Goal: Information Seeking & Learning: Learn about a topic

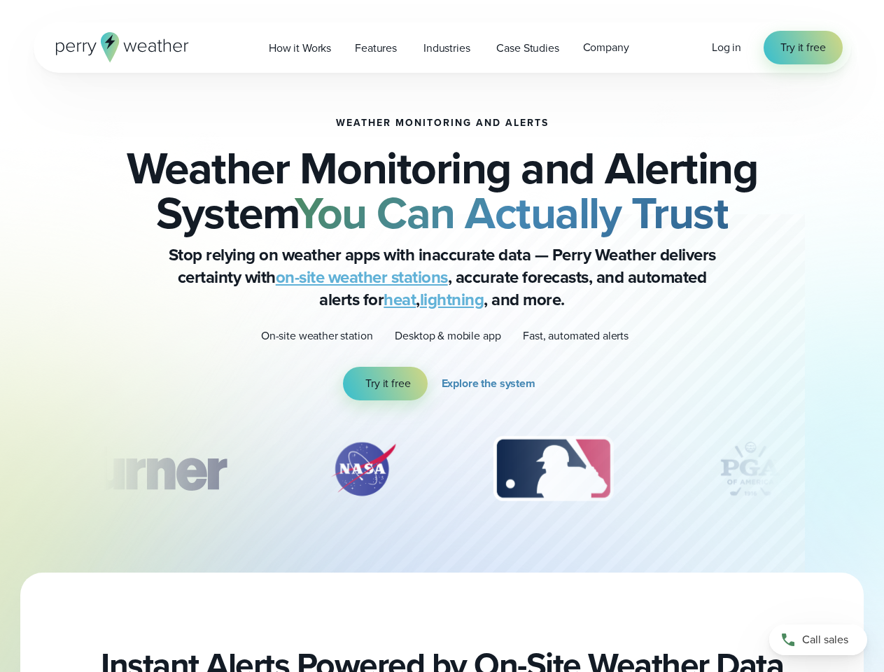
click at [442, 336] on p "Desktop & mobile app" at bounding box center [448, 336] width 106 height 17
click at [442, 48] on span "Industries" at bounding box center [446, 48] width 46 height 17
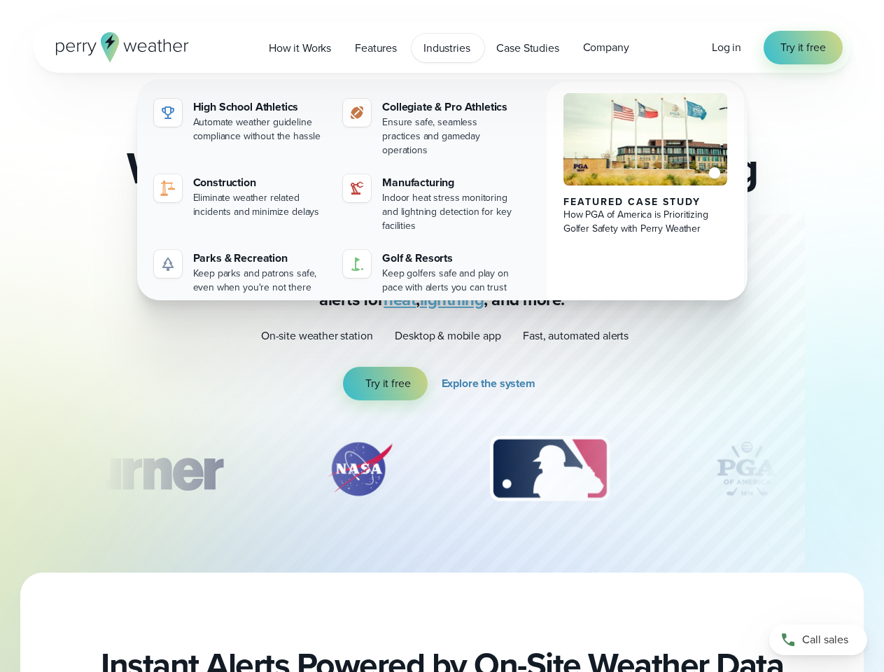
click at [442, 469] on div "slideshow" at bounding box center [443, 469] width 678 height 70
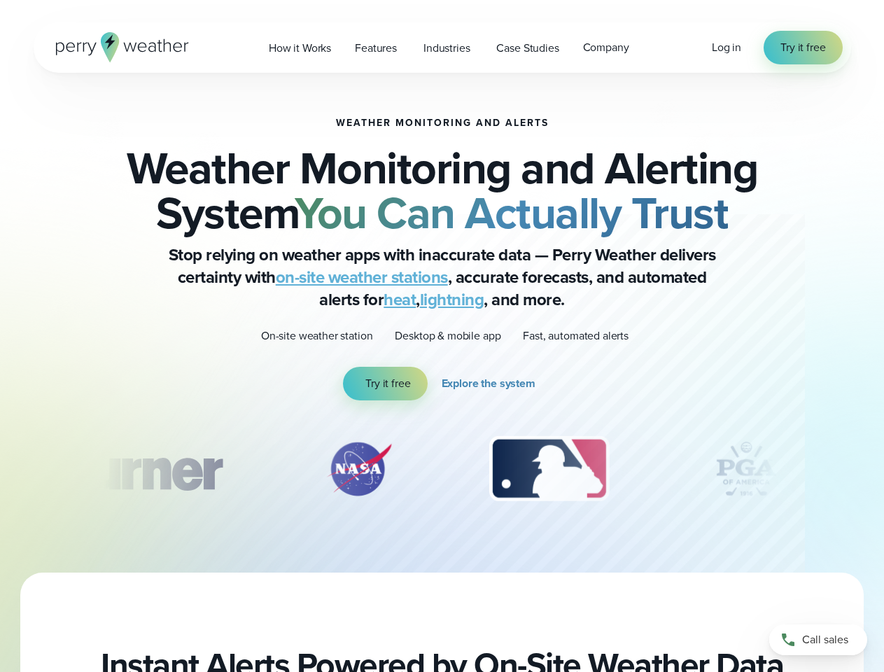
click at [0, 469] on div "Weather Monitoring and Alerts Weather Monitoring and Alerting System You Can Ac…" at bounding box center [442, 323] width 884 height 500
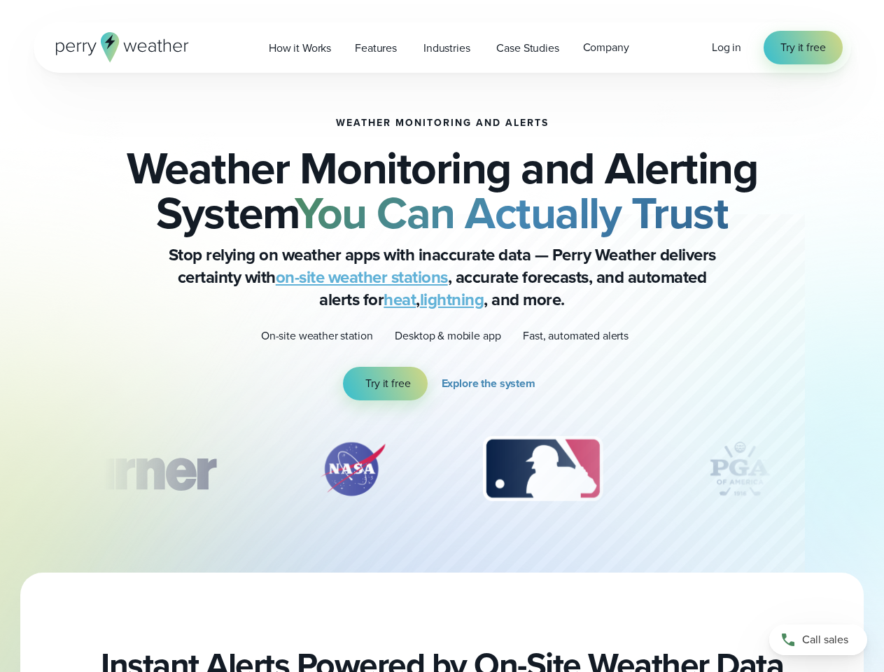
click at [0, 469] on div "Weather Monitoring and Alerts Weather Monitoring and Alerting System You Can Ac…" at bounding box center [442, 323] width 884 height 500
